Goal: Task Accomplishment & Management: Manage account settings

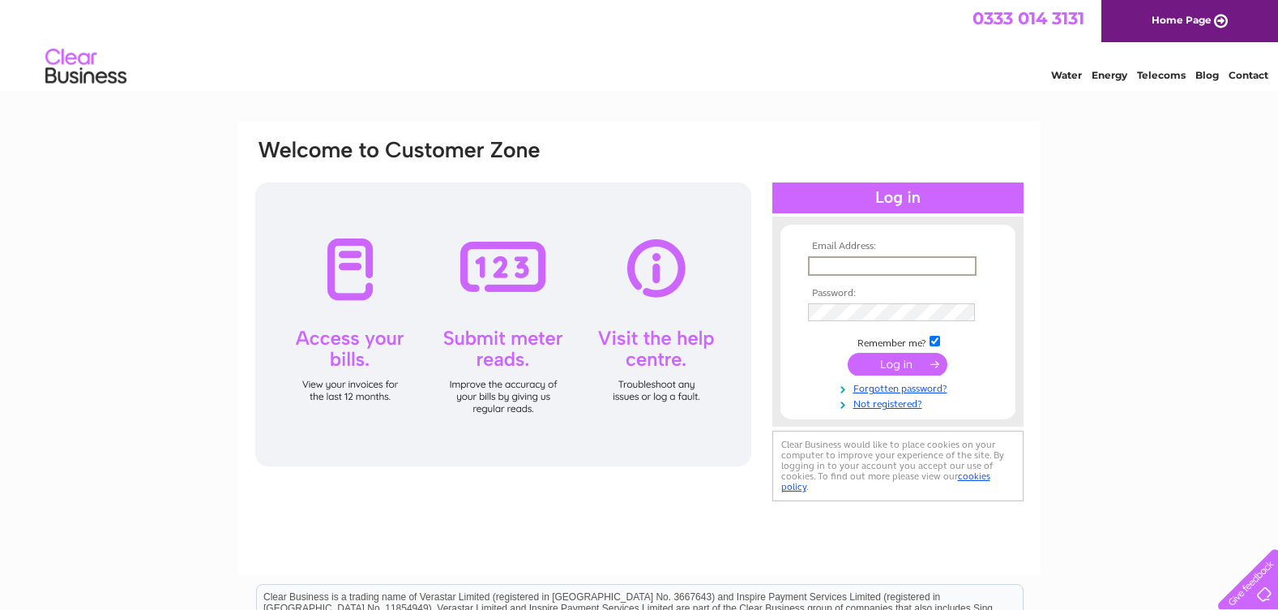
click at [832, 263] on input "text" at bounding box center [892, 265] width 169 height 19
type input "sandra@wcp.co.uk"
click at [907, 367] on input "submit" at bounding box center [898, 364] width 100 height 23
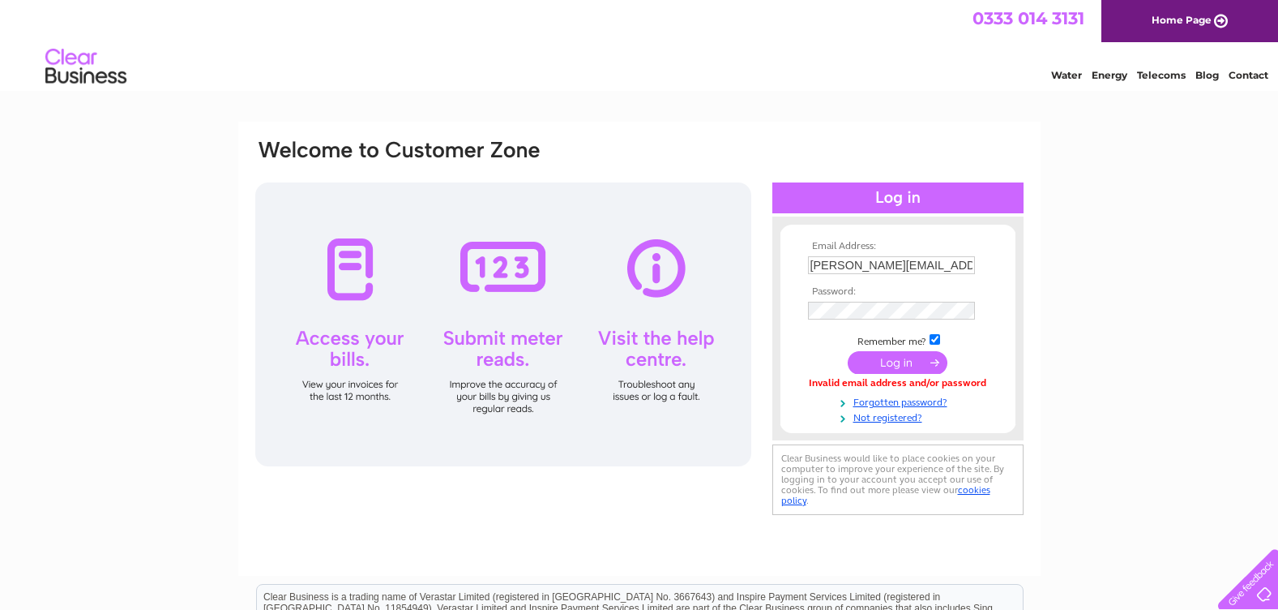
click at [890, 357] on input "submit" at bounding box center [898, 362] width 100 height 23
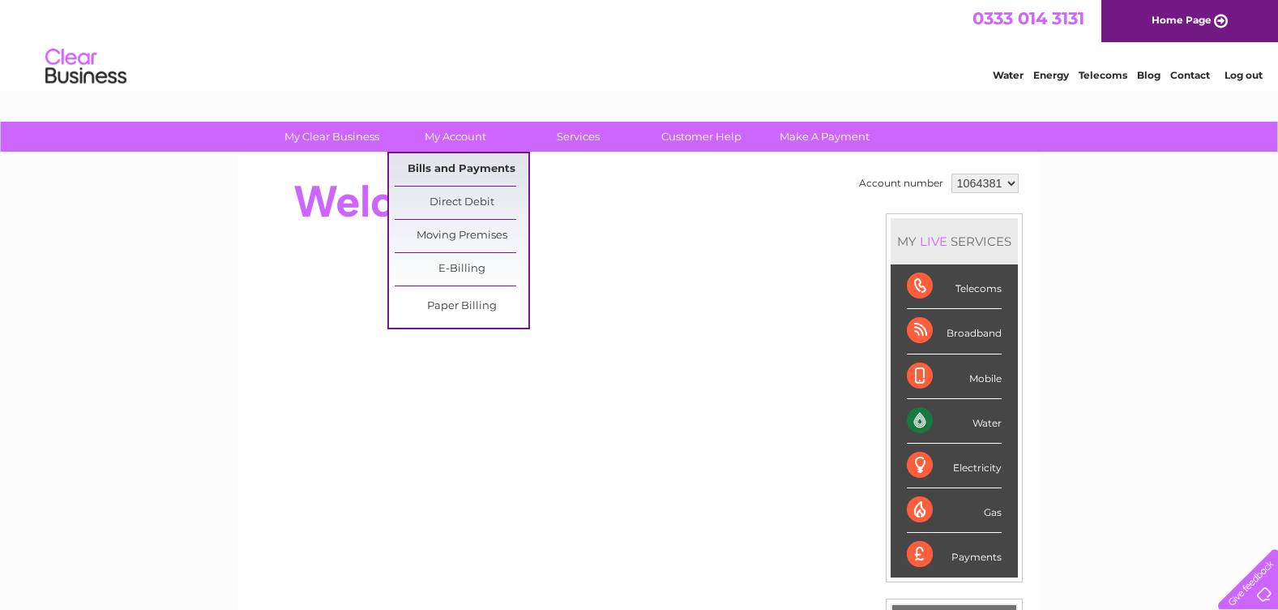
click at [466, 158] on link "Bills and Payments" at bounding box center [462, 169] width 134 height 32
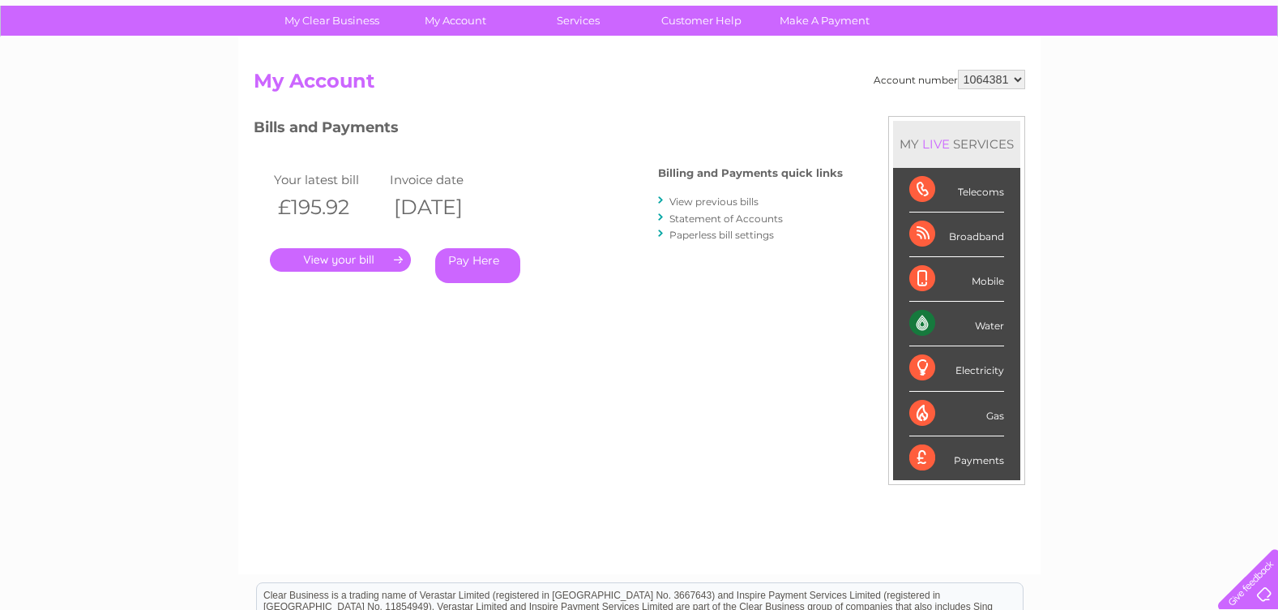
scroll to position [81, 0]
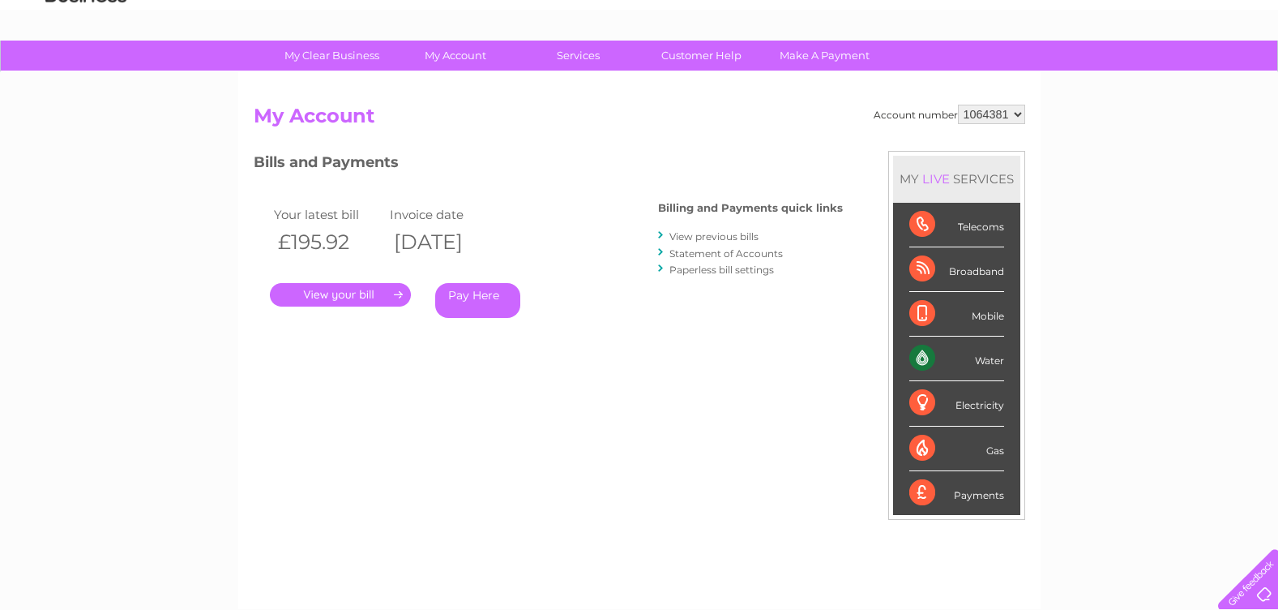
click at [321, 292] on link "." at bounding box center [340, 295] width 141 height 24
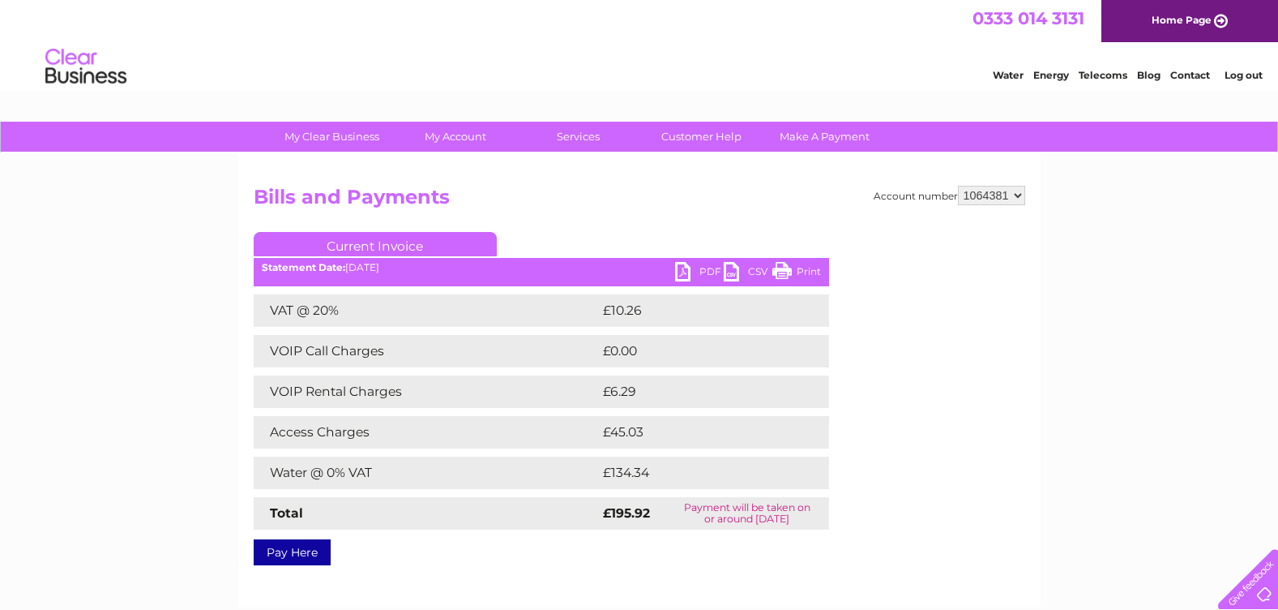
click at [691, 269] on link "PDF" at bounding box center [699, 274] width 49 height 24
click at [1234, 69] on link "Log out" at bounding box center [1244, 75] width 38 height 12
